Goal: Information Seeking & Learning: Learn about a topic

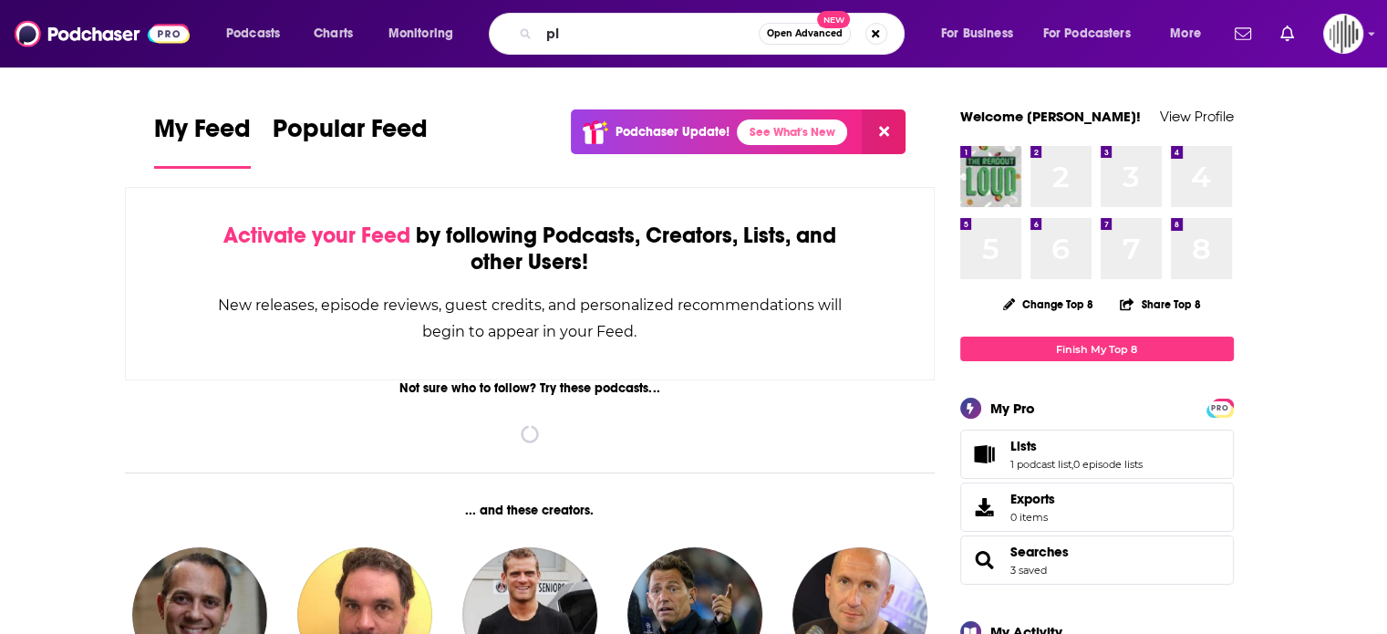
type input "p"
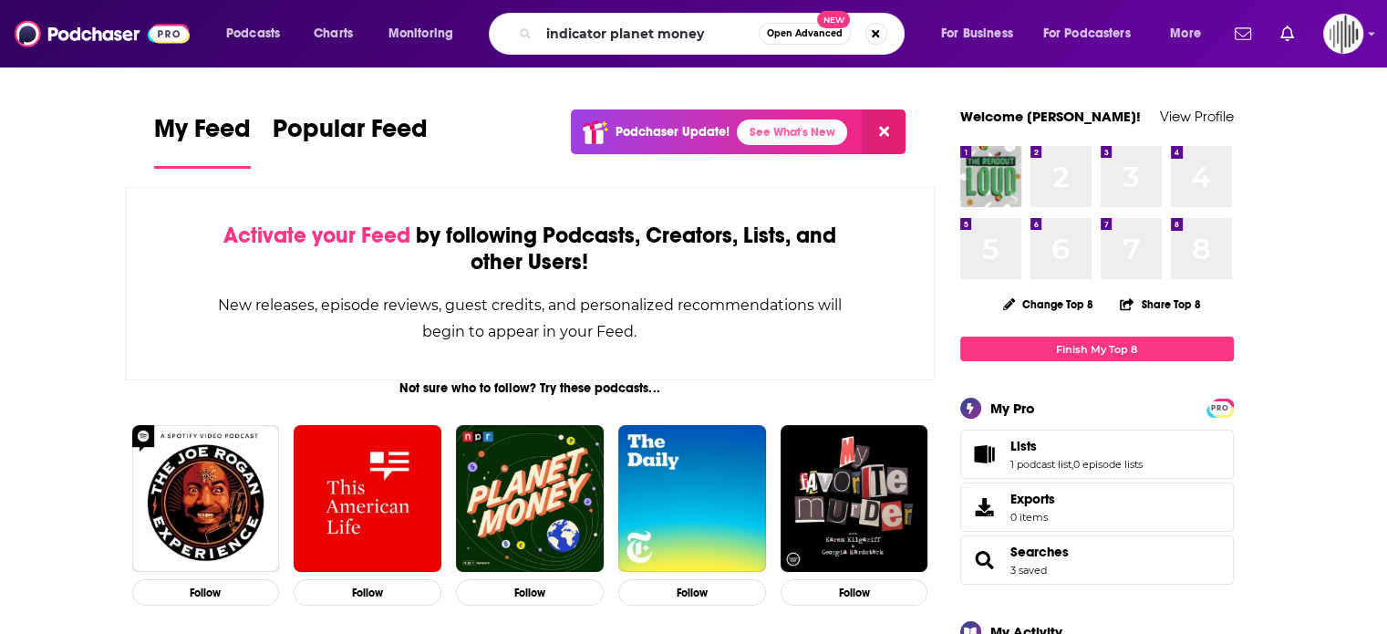
type input "indicator planet money"
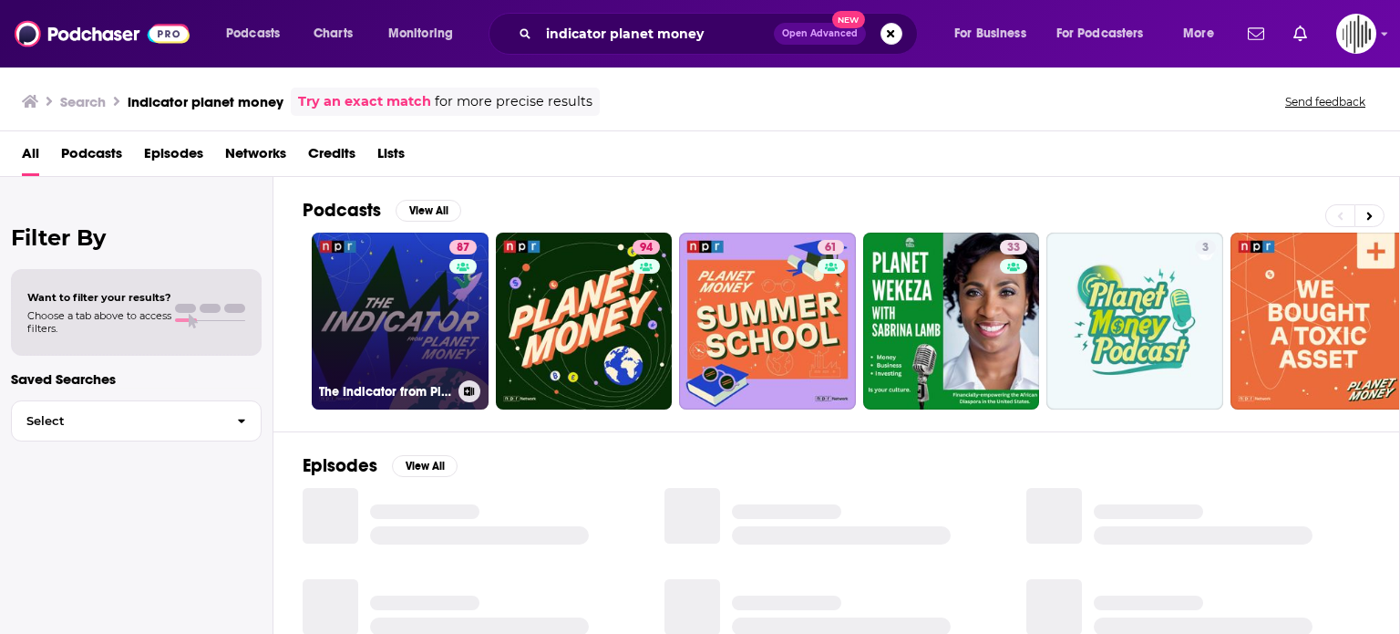
click at [368, 299] on link "87 The Indicator from Planet Money" at bounding box center [400, 320] width 177 height 177
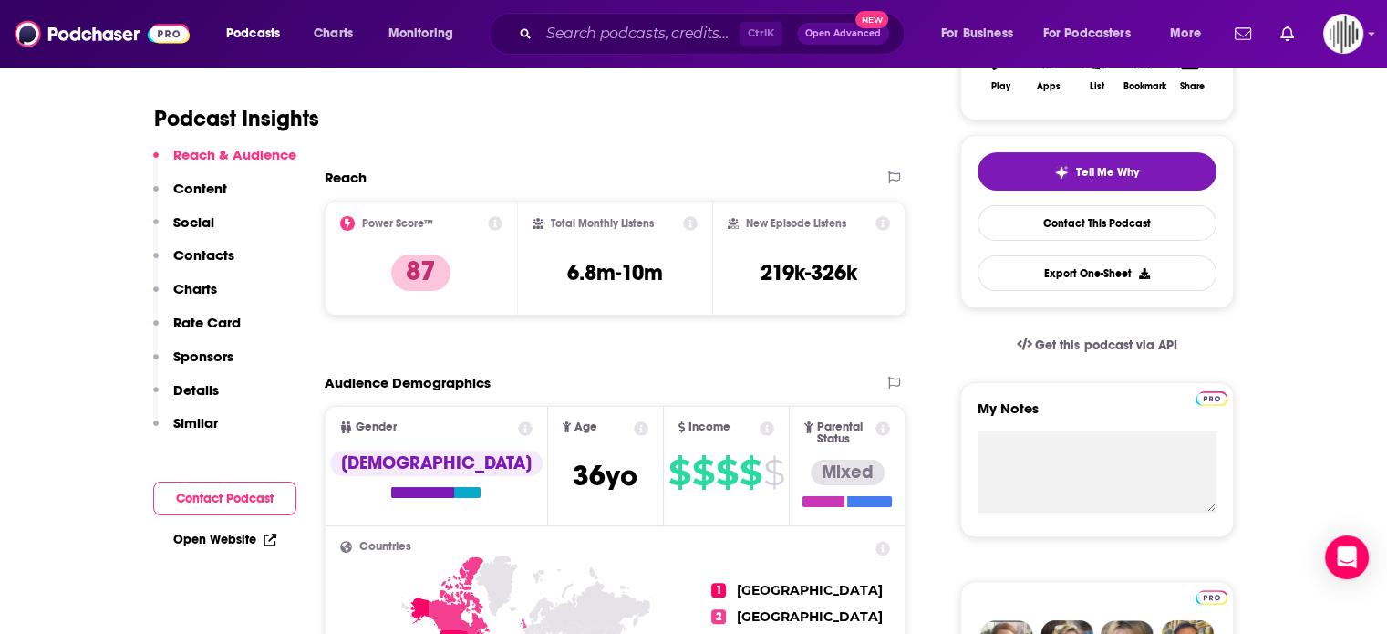
scroll to position [547, 0]
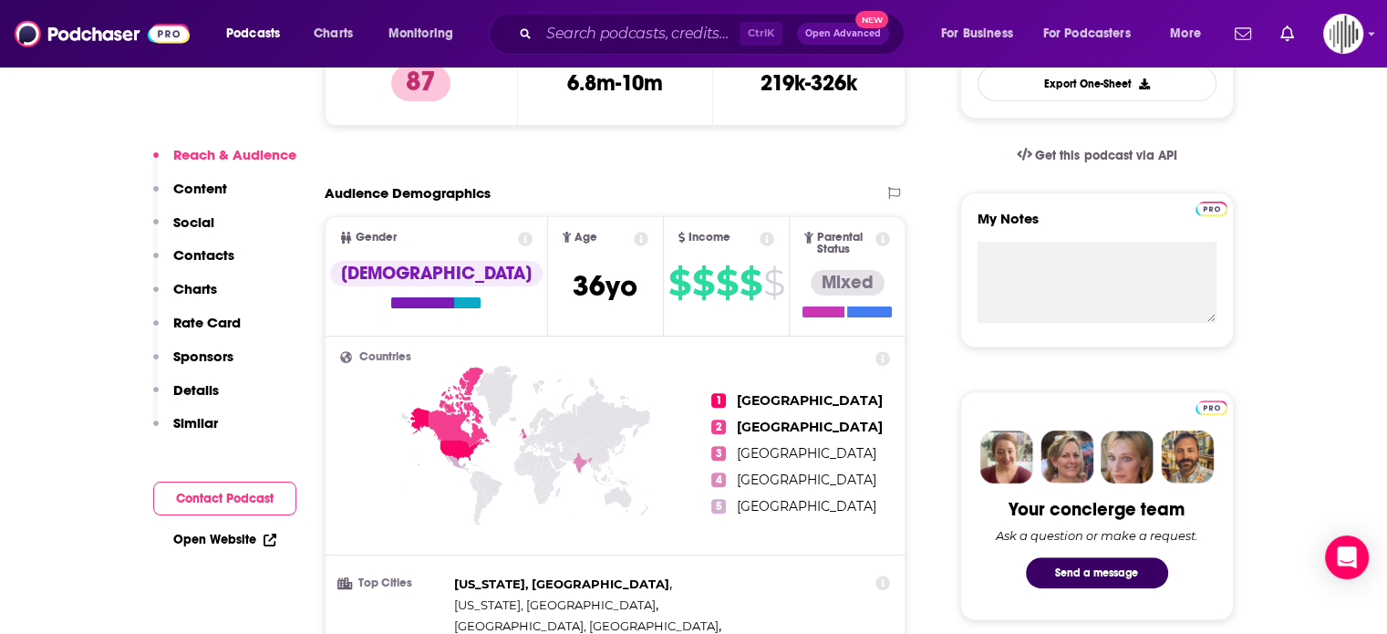
click at [207, 321] on p "Rate Card" at bounding box center [206, 322] width 67 height 17
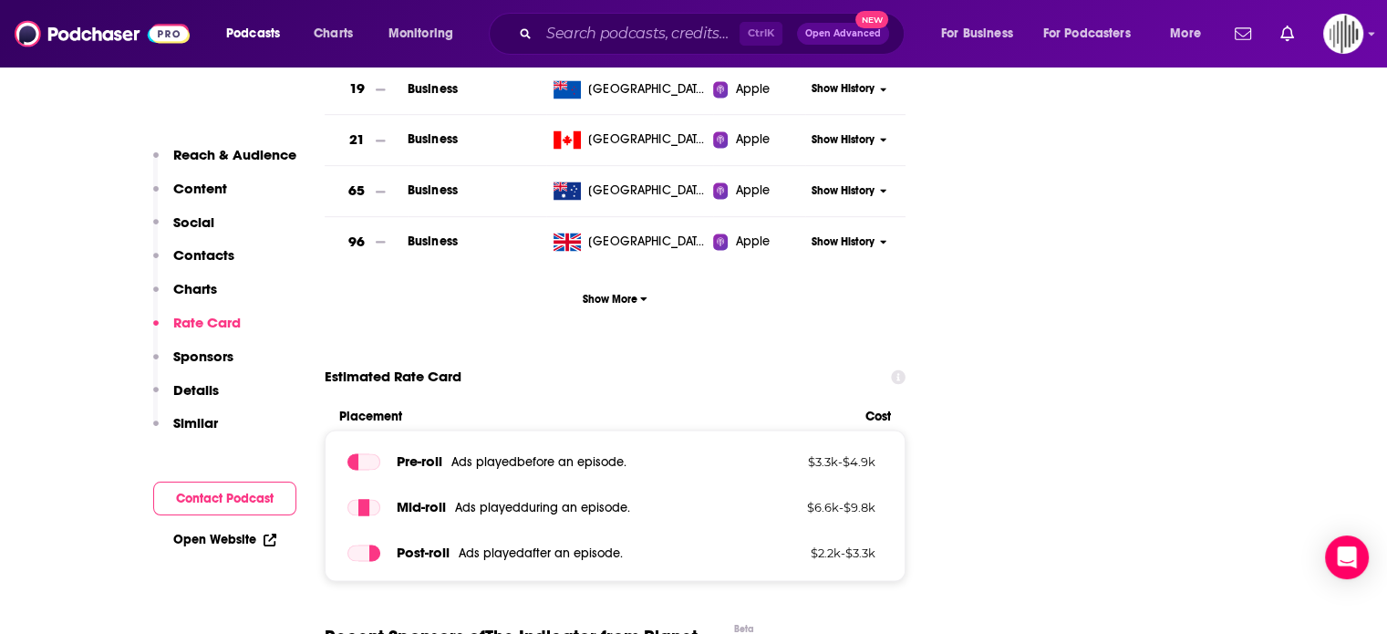
click at [210, 218] on p "Social" at bounding box center [193, 221] width 41 height 17
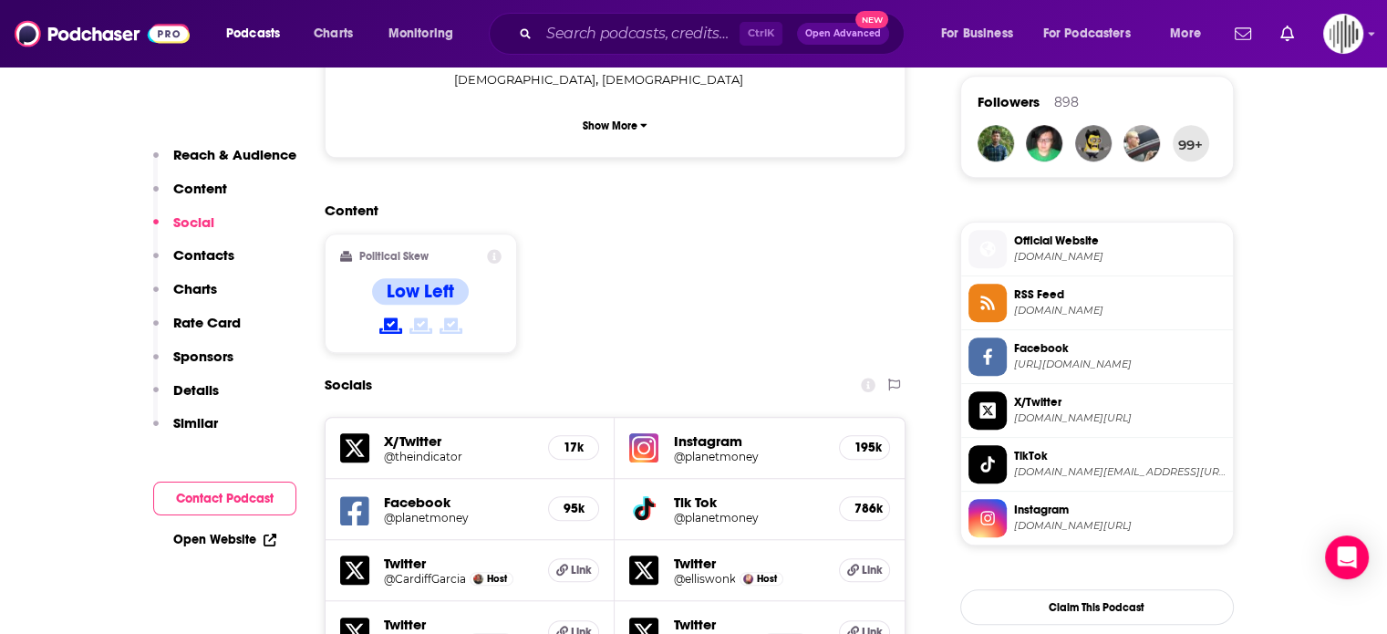
click at [200, 196] on p "Content" at bounding box center [200, 188] width 54 height 17
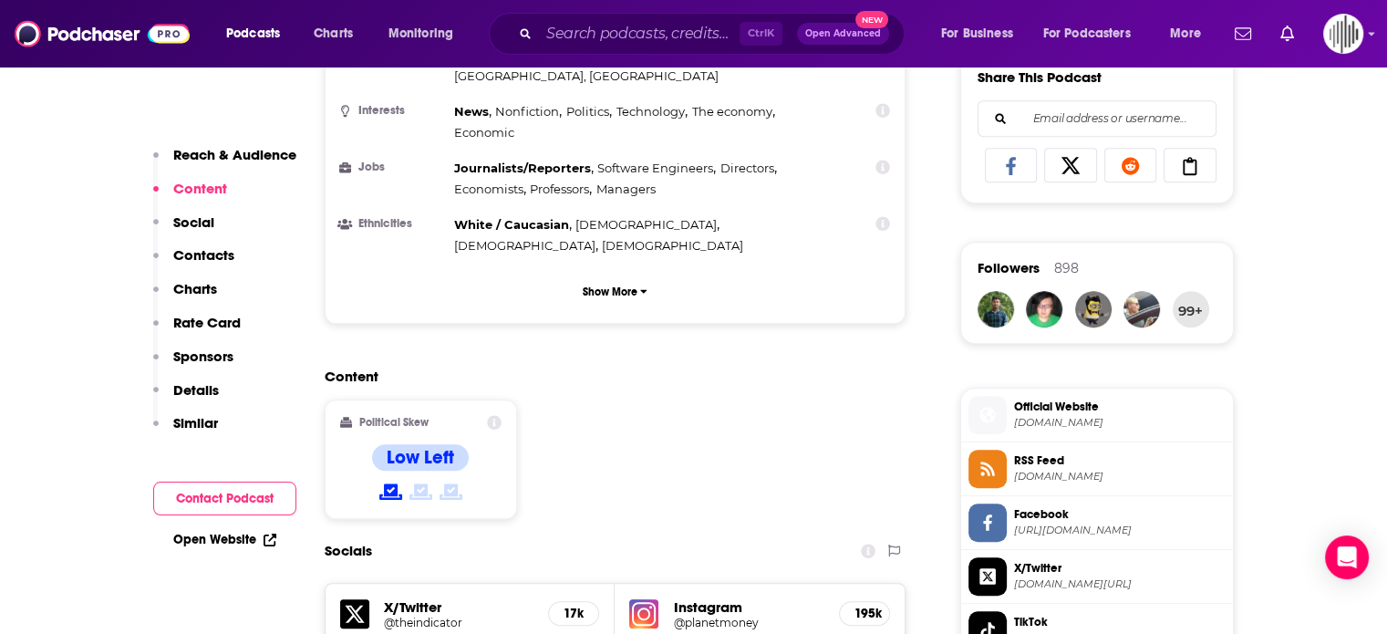
click at [197, 150] on p "Reach & Audience" at bounding box center [234, 154] width 123 height 17
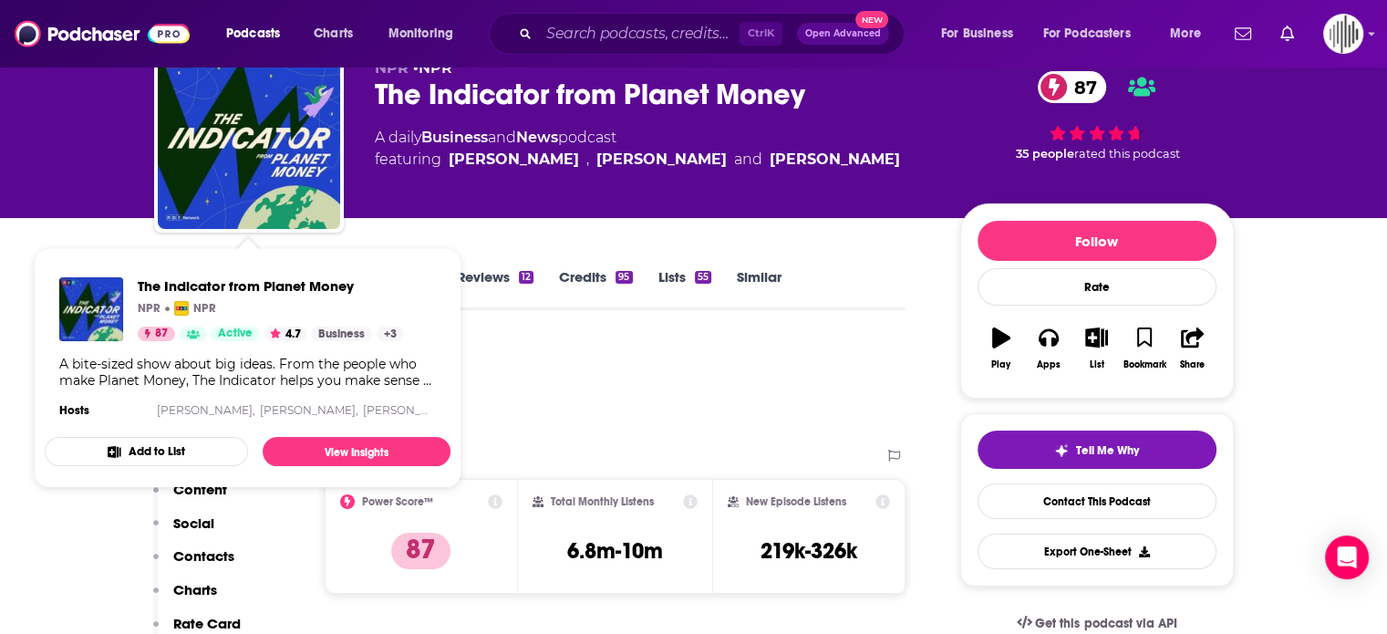
scroll to position [274, 0]
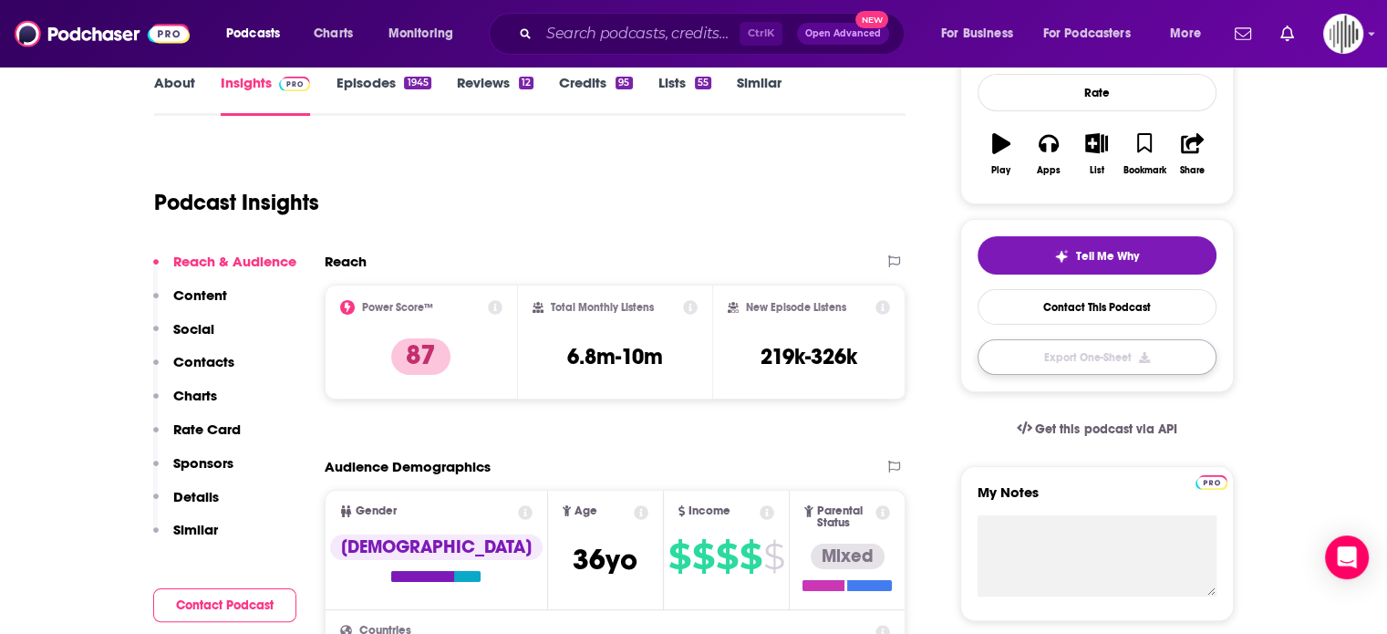
click at [1105, 351] on button "Export One-Sheet" at bounding box center [1096, 357] width 239 height 36
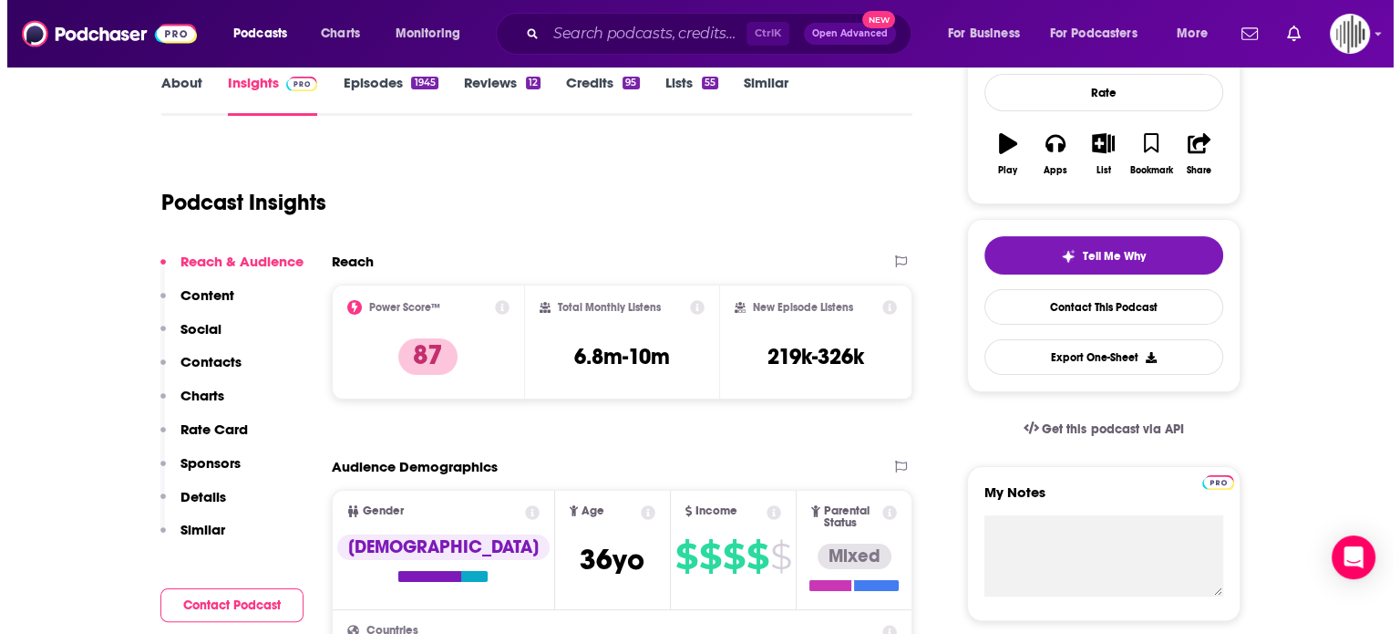
scroll to position [0, 0]
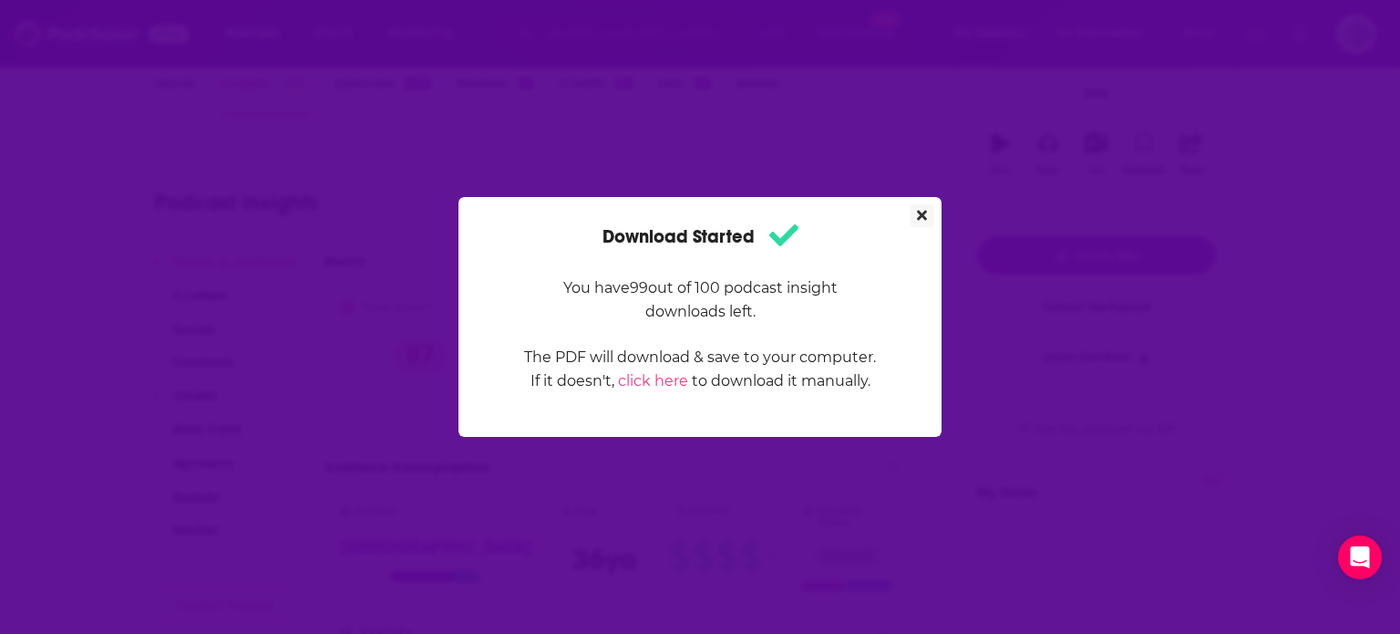
click at [919, 212] on icon "Close" at bounding box center [922, 216] width 10 height 10
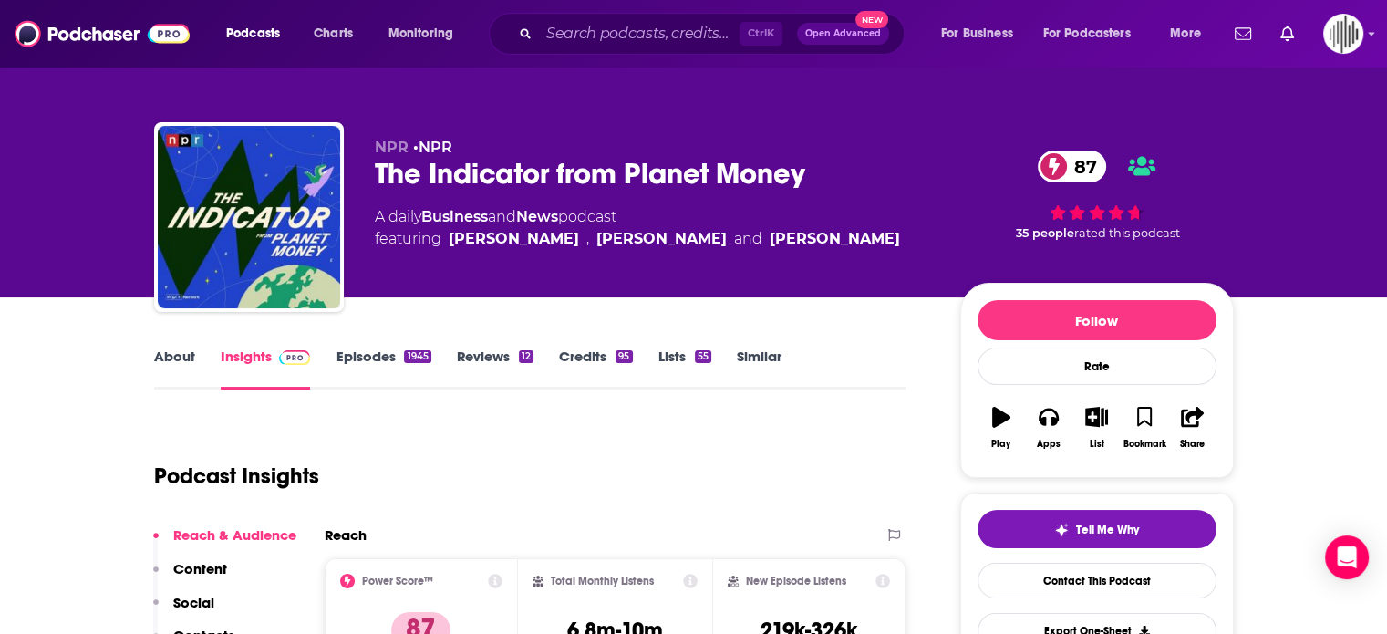
scroll to position [456, 0]
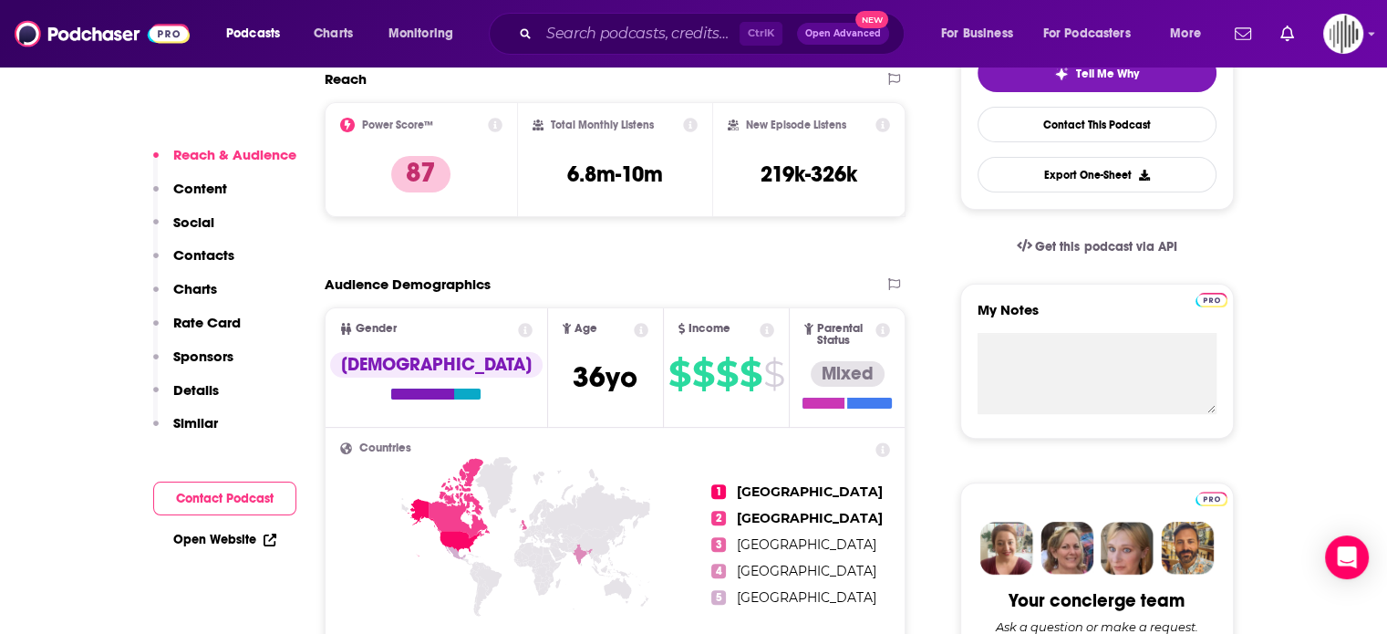
click at [688, 124] on icon at bounding box center [690, 125] width 15 height 15
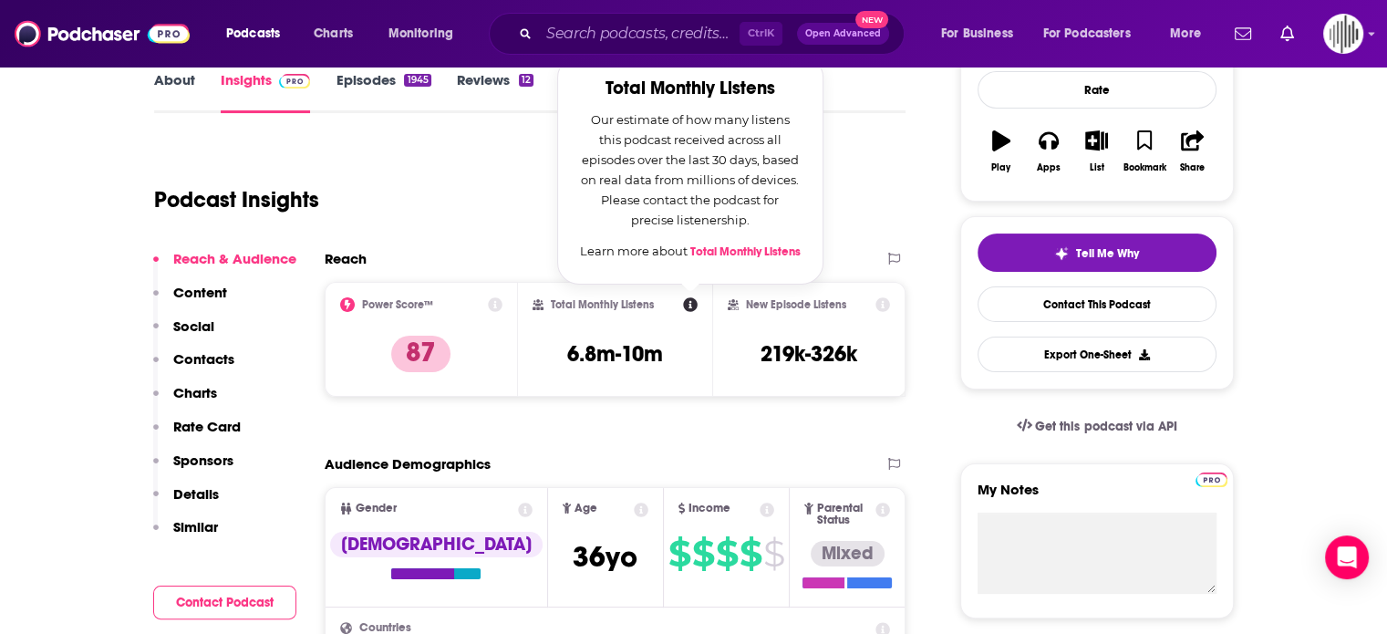
scroll to position [274, 0]
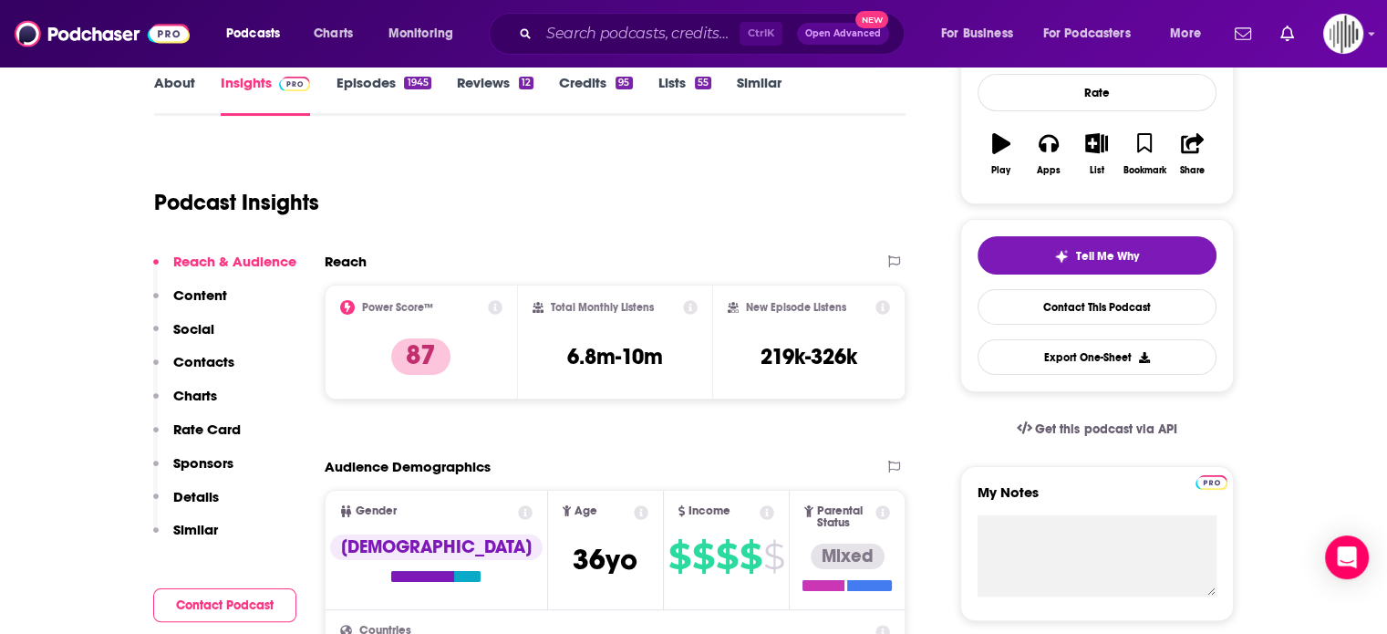
click at [664, 491] on span "Income $ $ $ $ $" at bounding box center [726, 550] width 125 height 118
click at [497, 294] on div "Power Score™ 87" at bounding box center [422, 341] width 194 height 115
click at [493, 303] on icon at bounding box center [495, 307] width 15 height 15
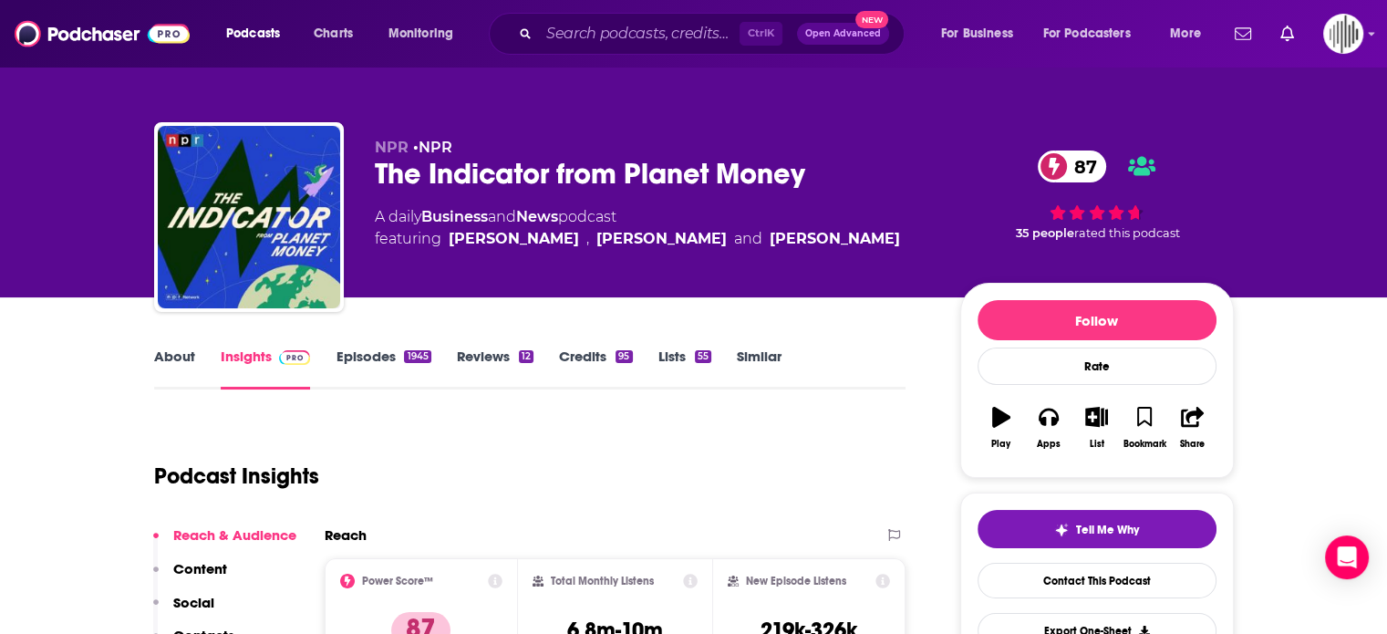
scroll to position [456, 0]
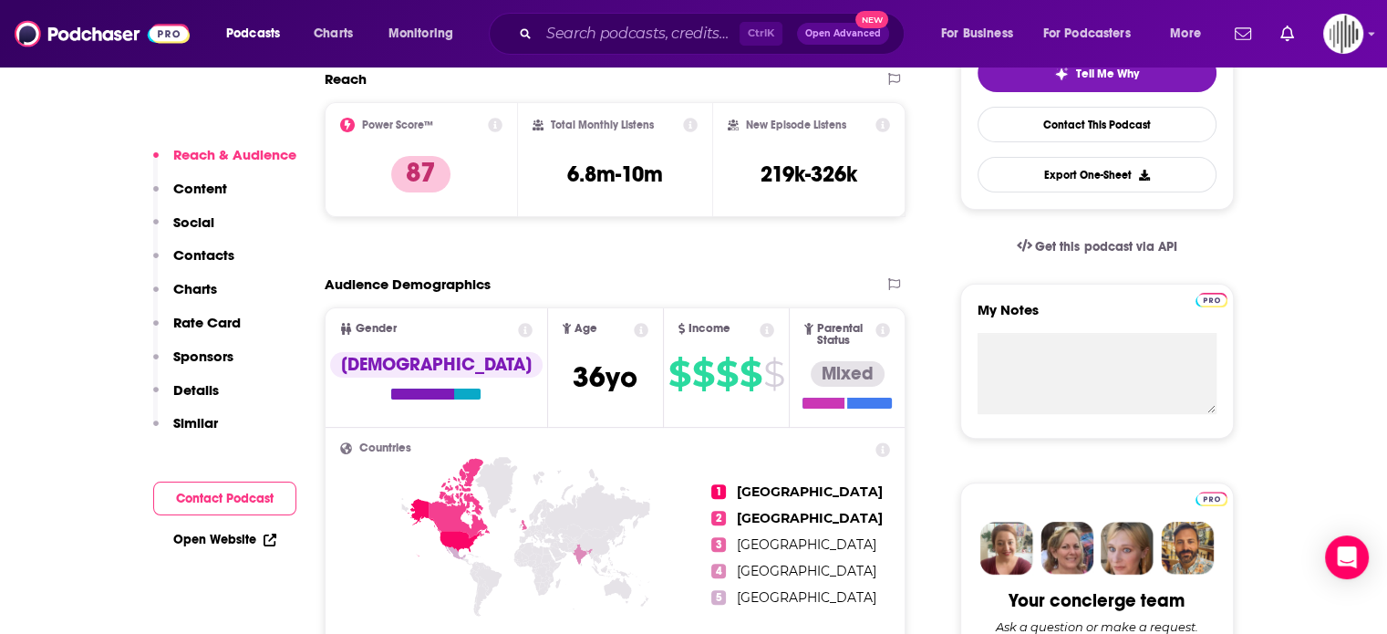
click at [492, 128] on icon at bounding box center [495, 125] width 15 height 15
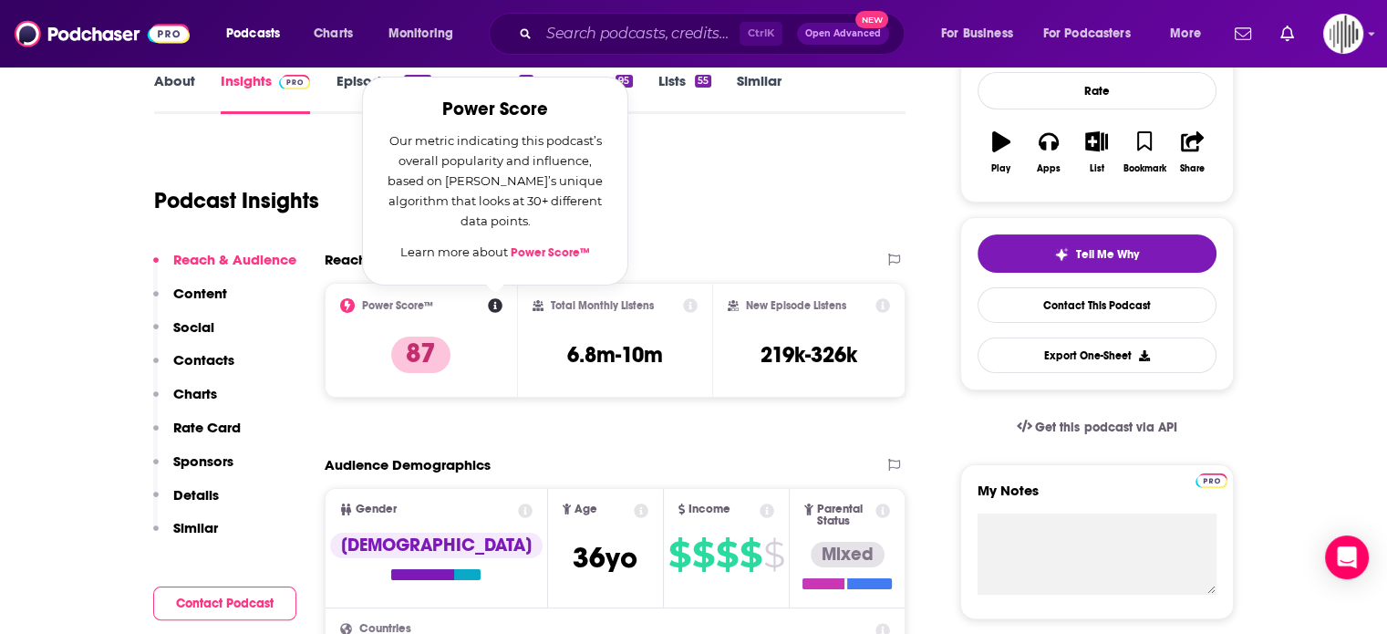
scroll to position [274, 0]
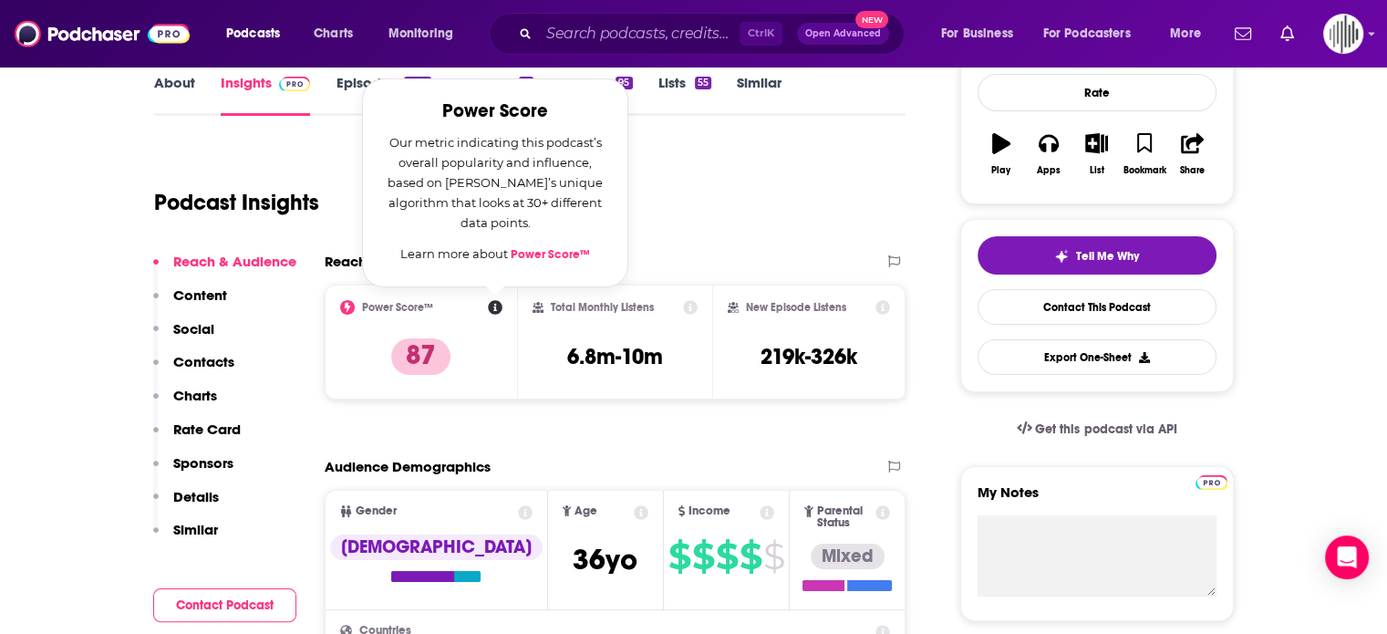
click at [541, 253] on link "Power Score™" at bounding box center [550, 254] width 79 height 15
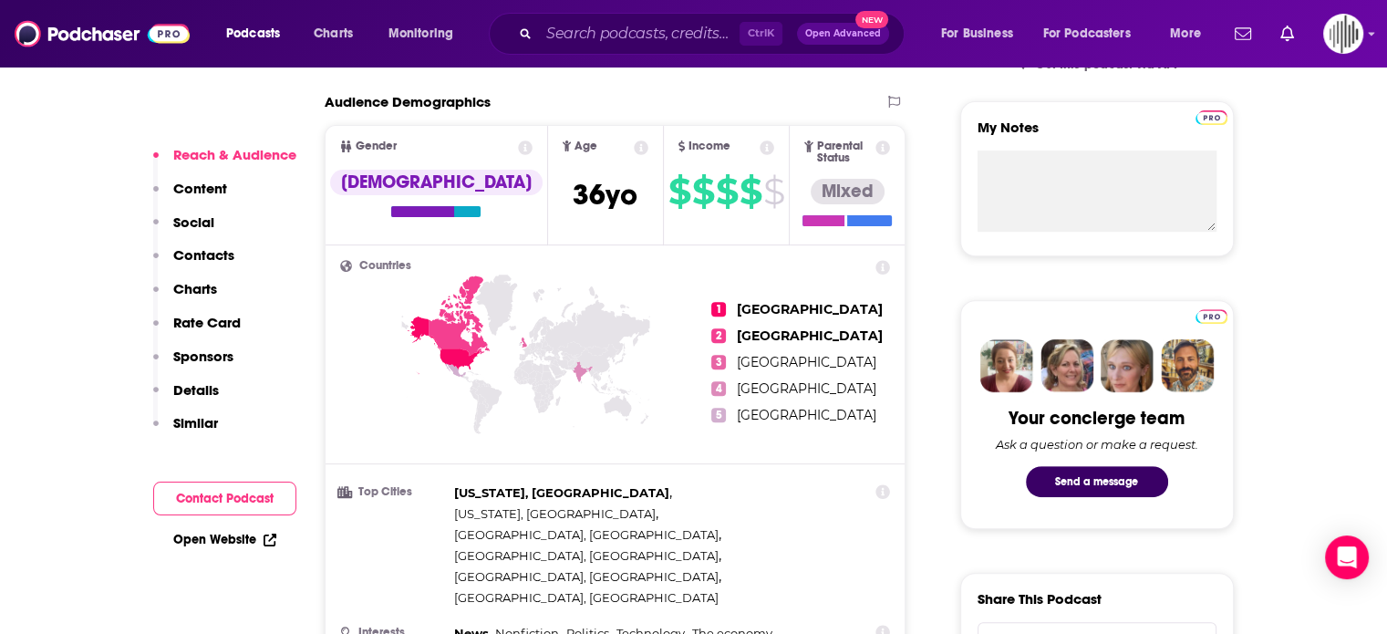
scroll to position [547, 0]
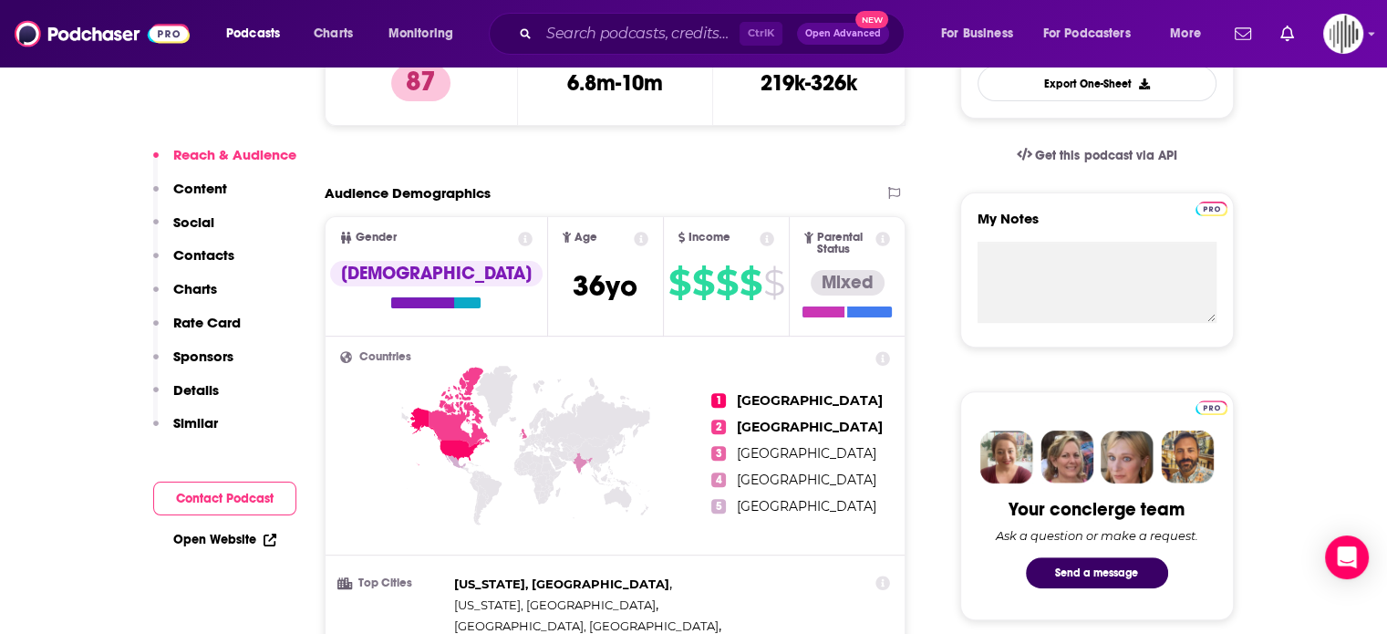
click at [875, 232] on icon at bounding box center [882, 239] width 15 height 15
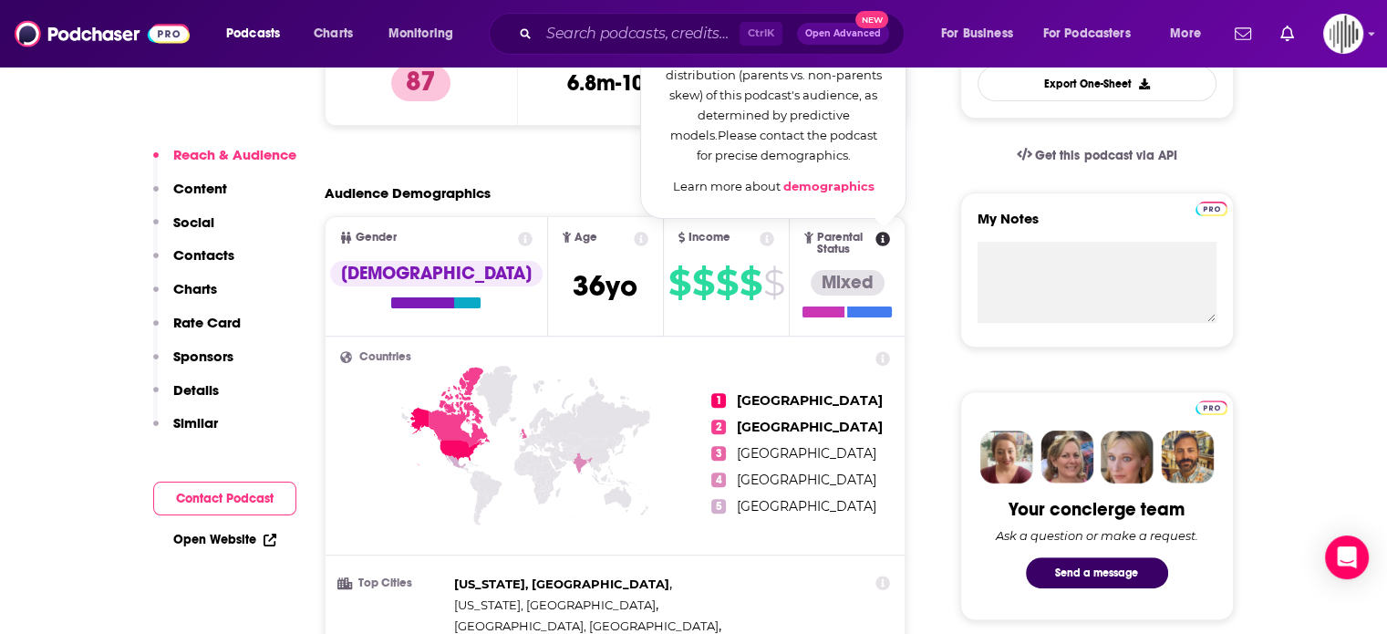
scroll to position [365, 0]
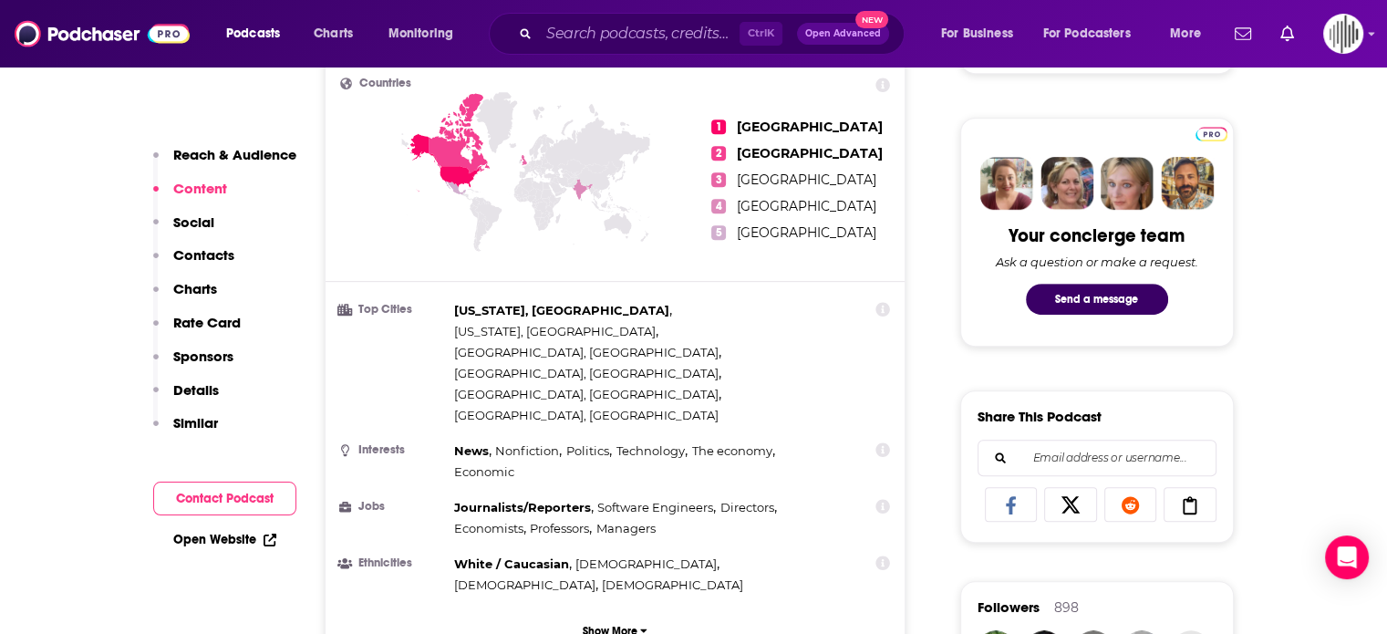
scroll to position [912, 0]
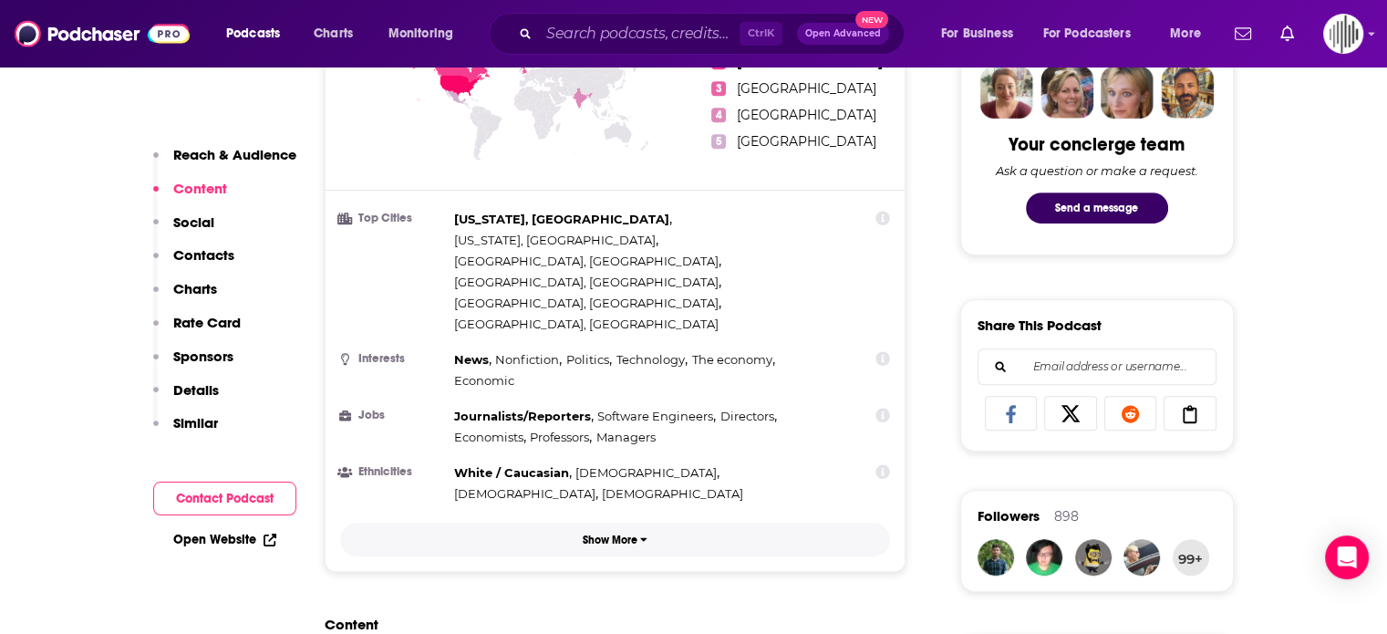
click at [569, 522] on button "Show More" at bounding box center [615, 539] width 551 height 34
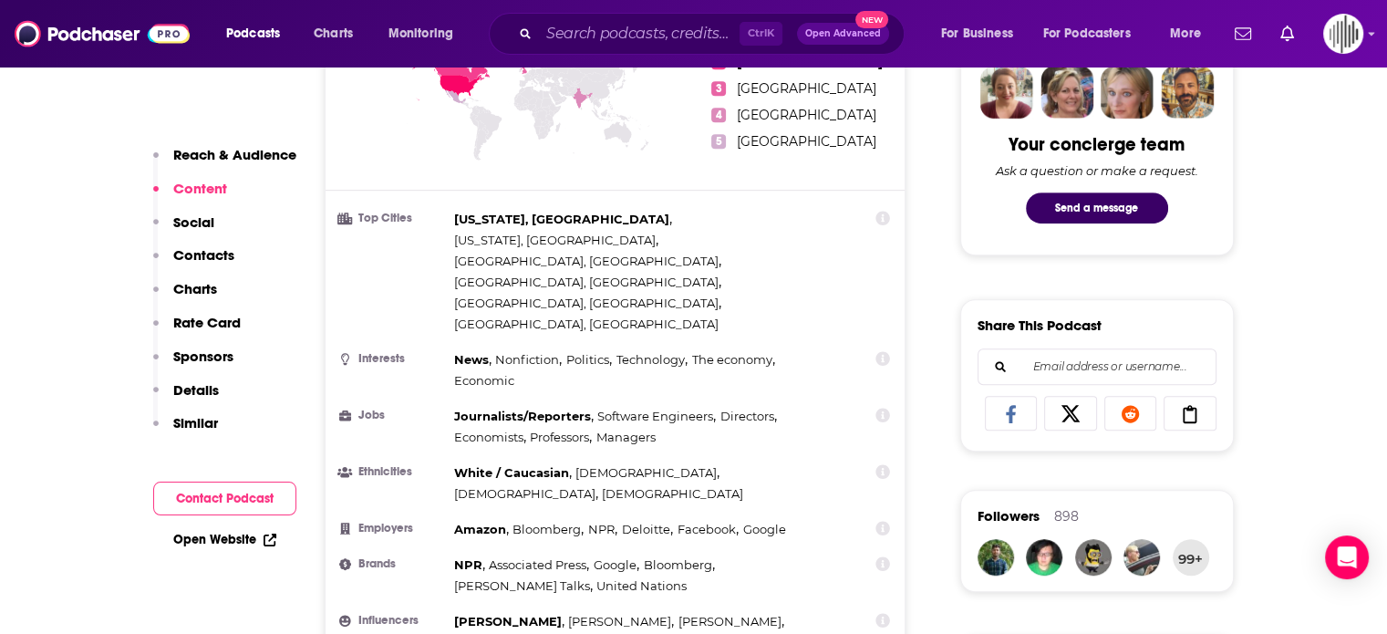
click at [876, 408] on icon at bounding box center [883, 415] width 15 height 15
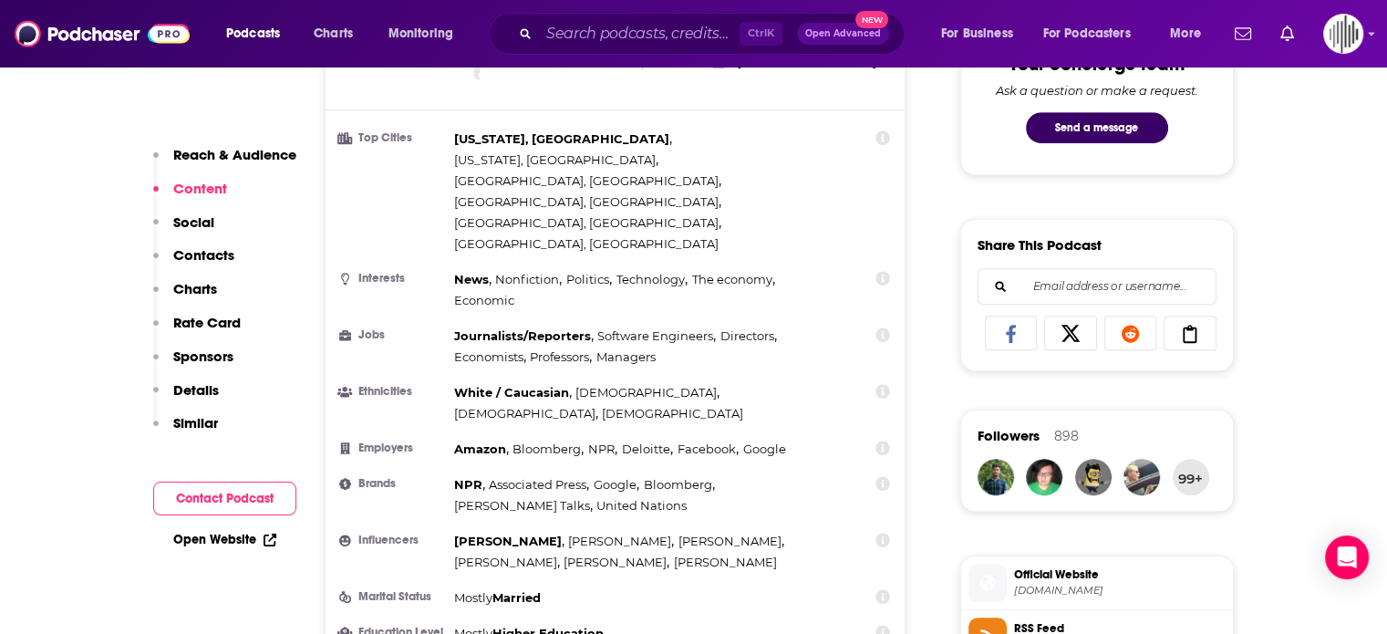
scroll to position [1003, 0]
